Goal: Obtain resource: Obtain resource

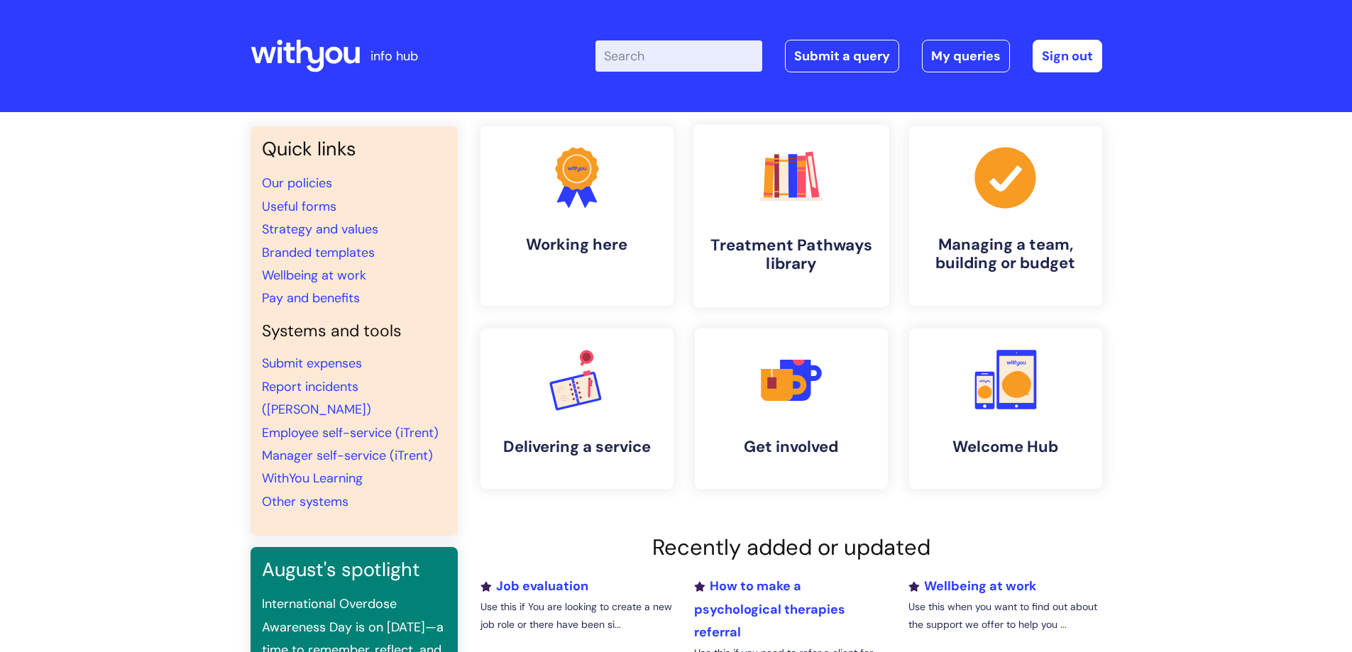
click at [769, 226] on link ".cls-1{fill:#f89b22;}.cls-1,.cls-2,.cls-3,.cls-4,.cls-5,.cls-6,.cls-7{stroke-wi…" at bounding box center [791, 216] width 196 height 182
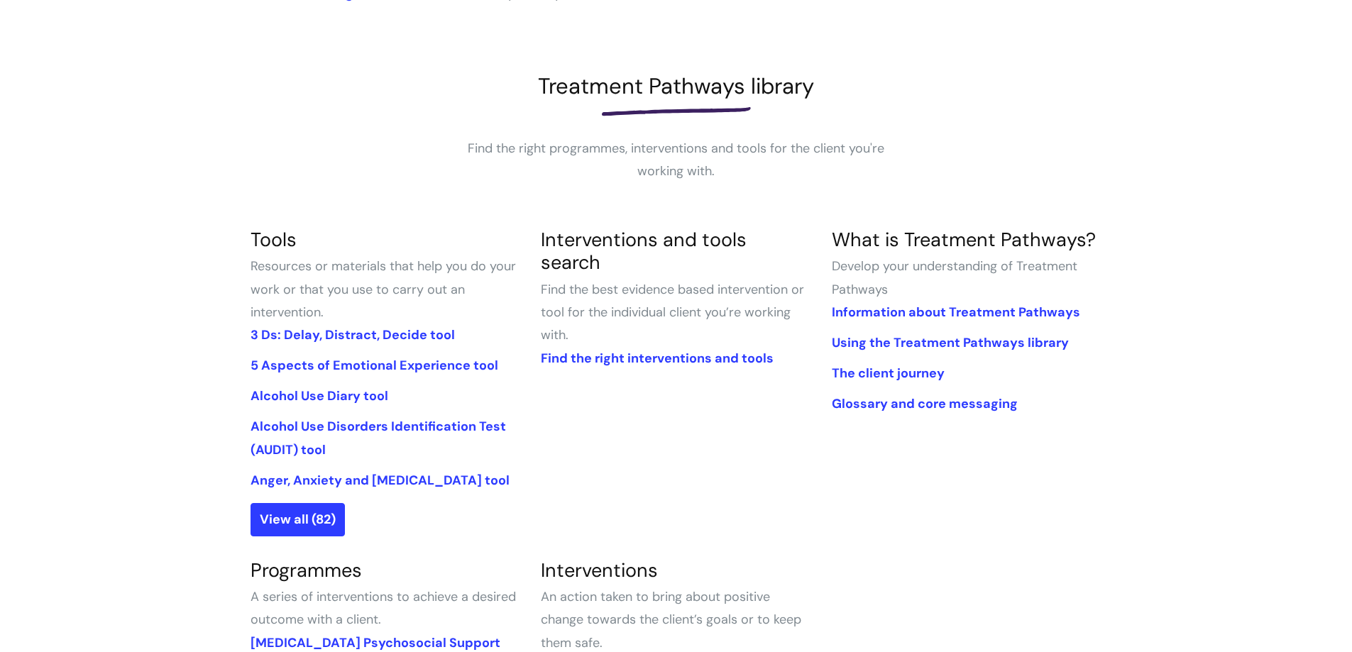
scroll to position [151, 0]
click at [300, 517] on link "View all (82)" at bounding box center [298, 518] width 94 height 33
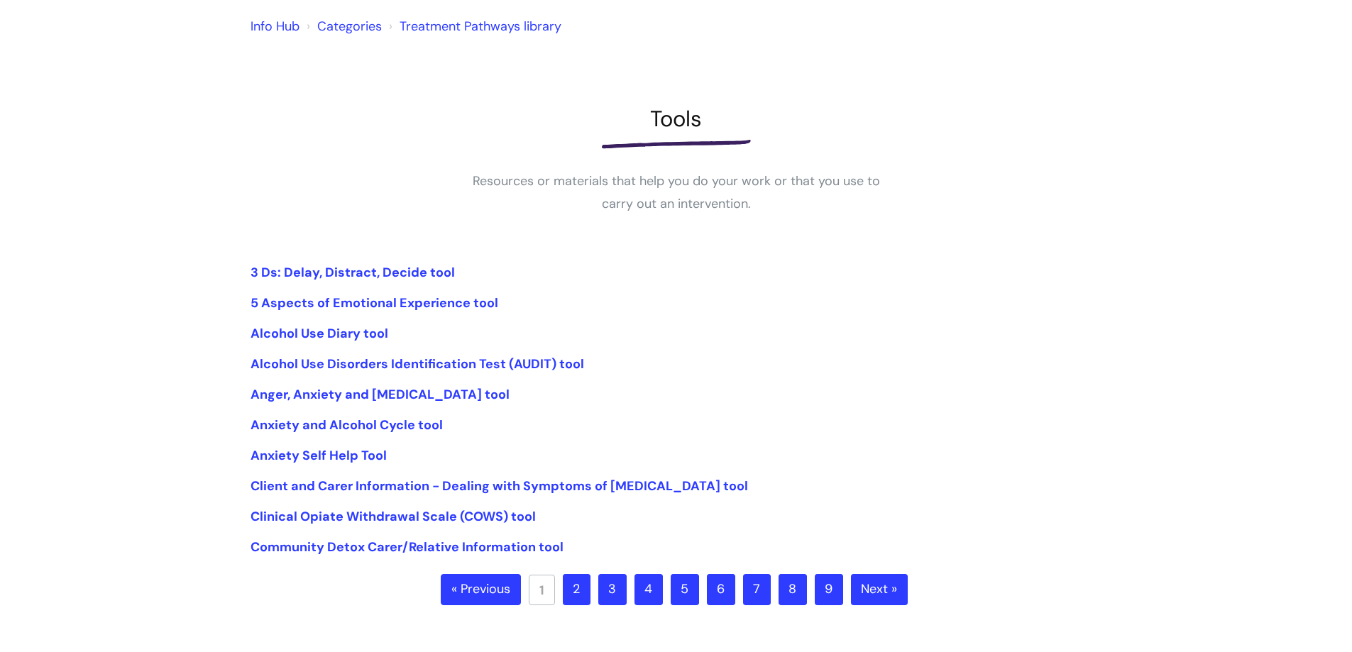
scroll to position [173, 0]
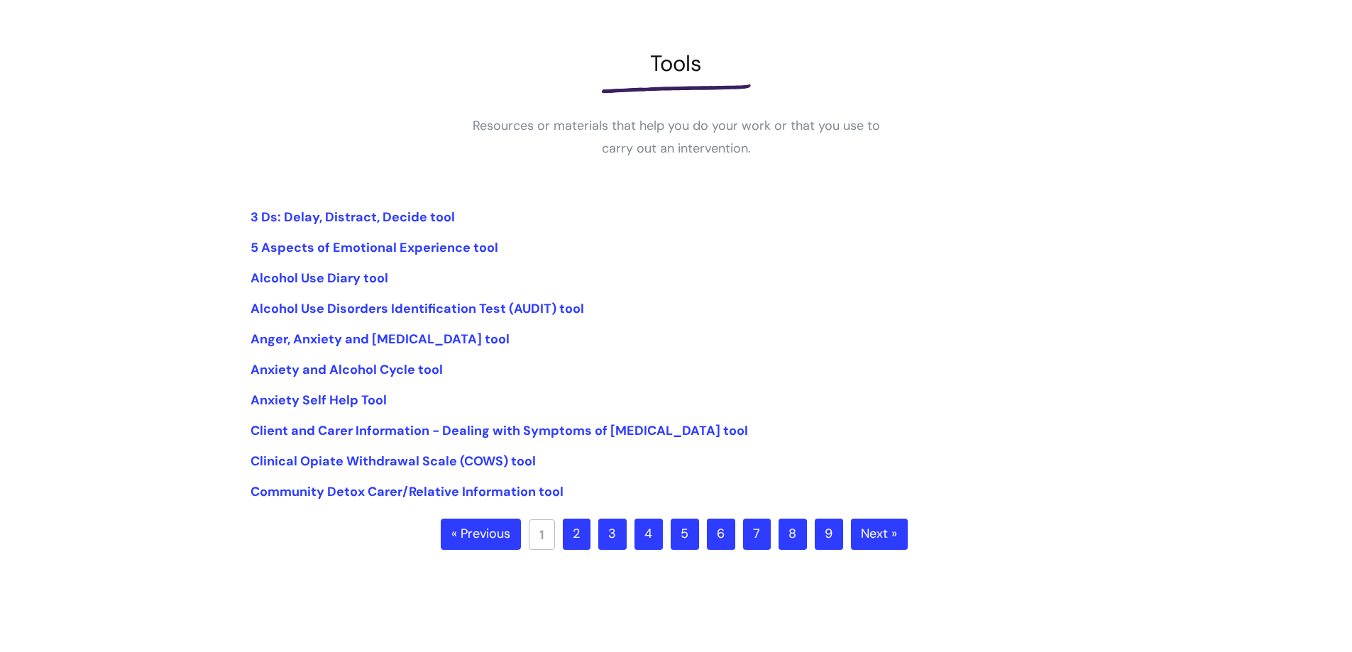
click at [579, 542] on link "2" at bounding box center [577, 534] width 28 height 31
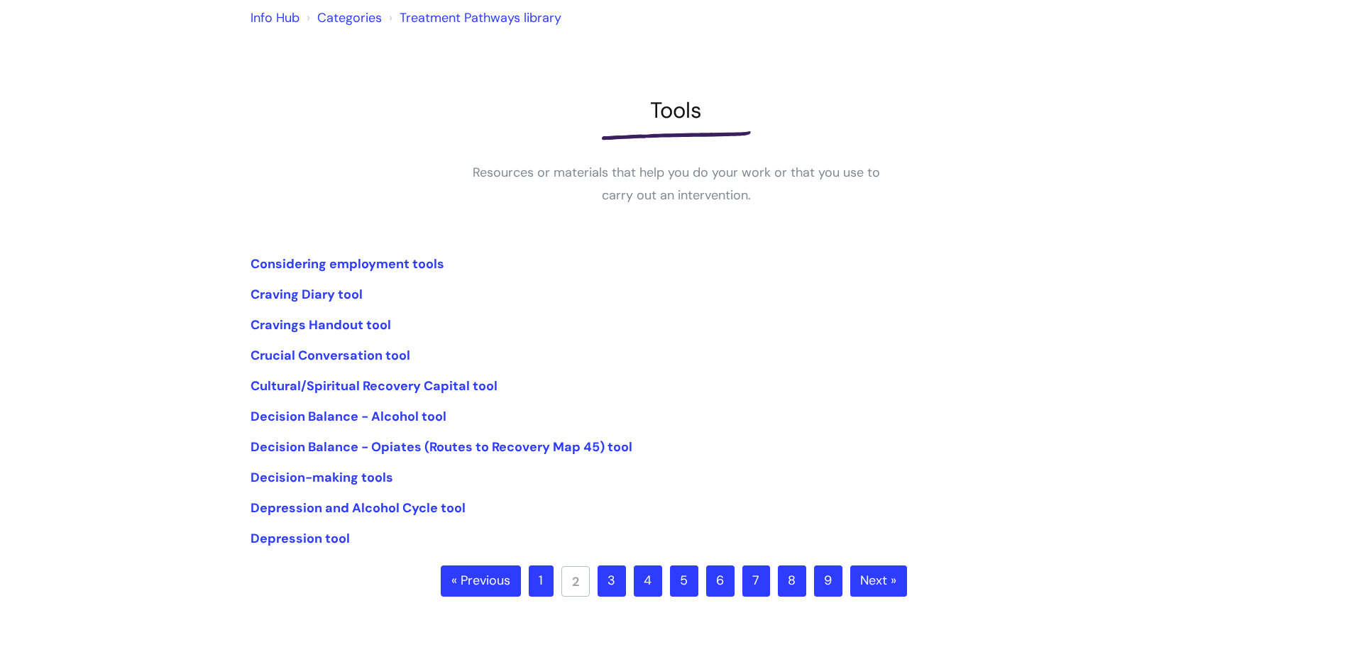
scroll to position [151, 0]
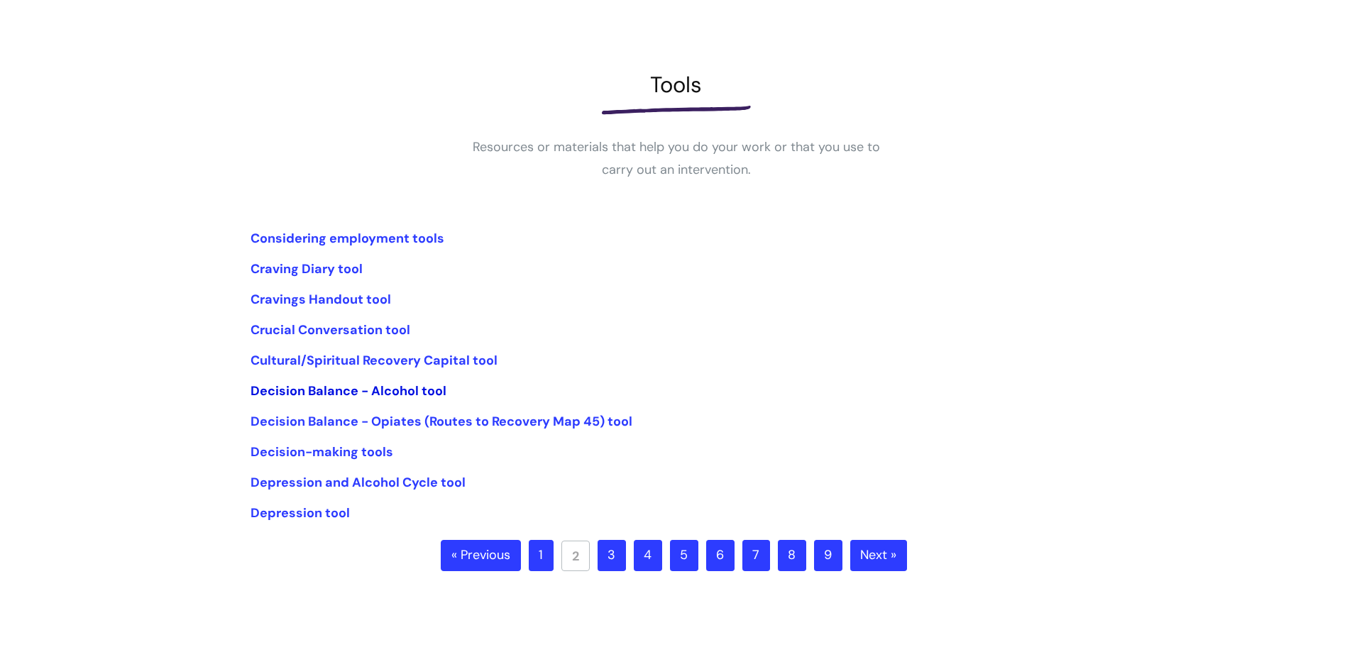
click at [331, 393] on link "Decision Balance - Alcohol tool" at bounding box center [349, 391] width 196 height 17
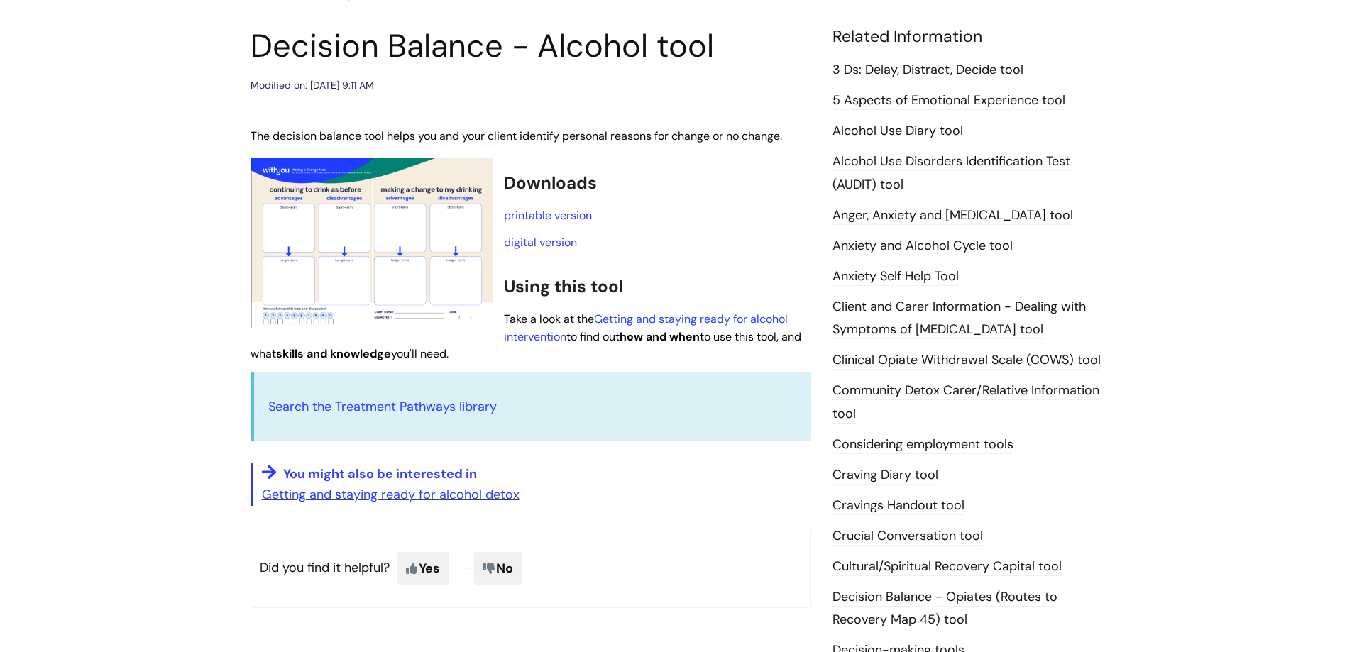
scroll to position [150, 0]
click at [542, 219] on link "printable version" at bounding box center [548, 216] width 88 height 15
